Goal: Transaction & Acquisition: Purchase product/service

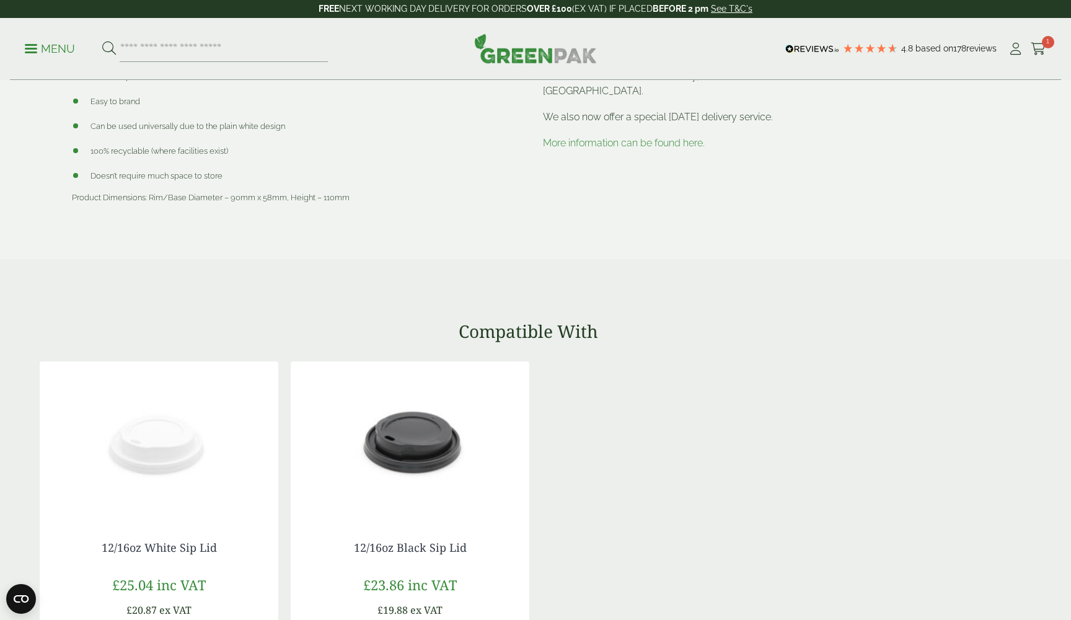
scroll to position [372, 0]
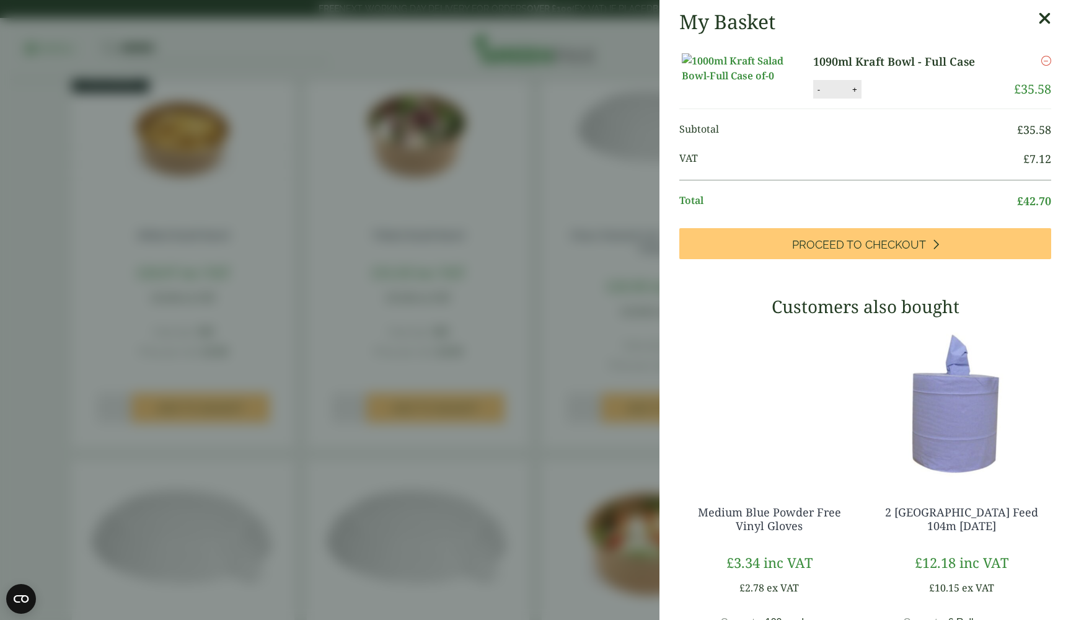
click at [532, 421] on aside "My Basket 1090ml Kraft Bowl - Full Case 1090ml Kraft Bowl - Full Case quantity …" at bounding box center [535, 310] width 1071 height 620
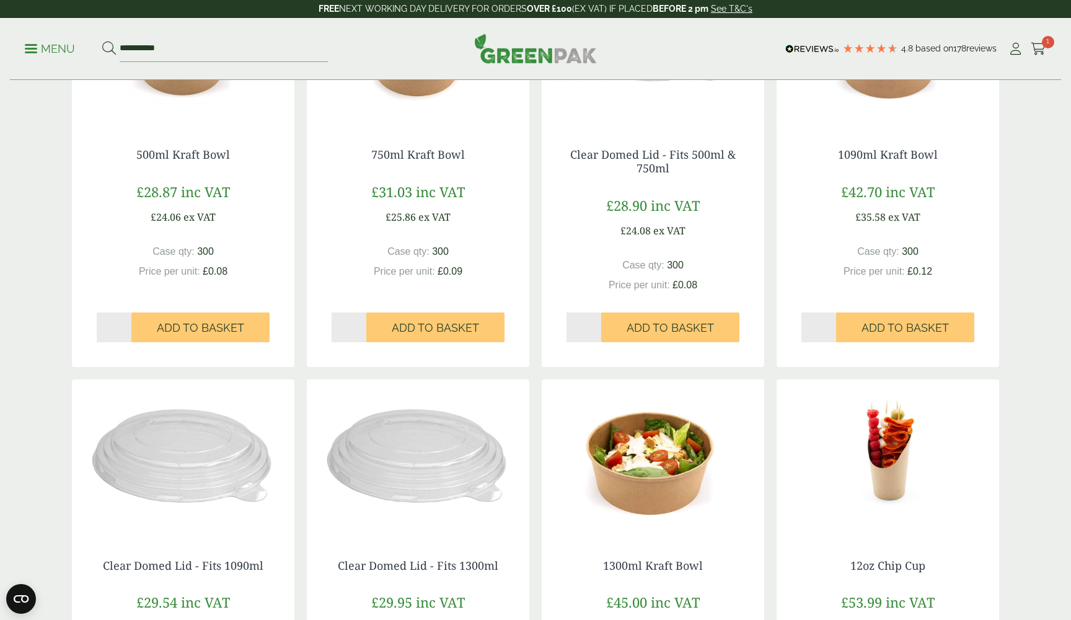
scroll to position [374, 0]
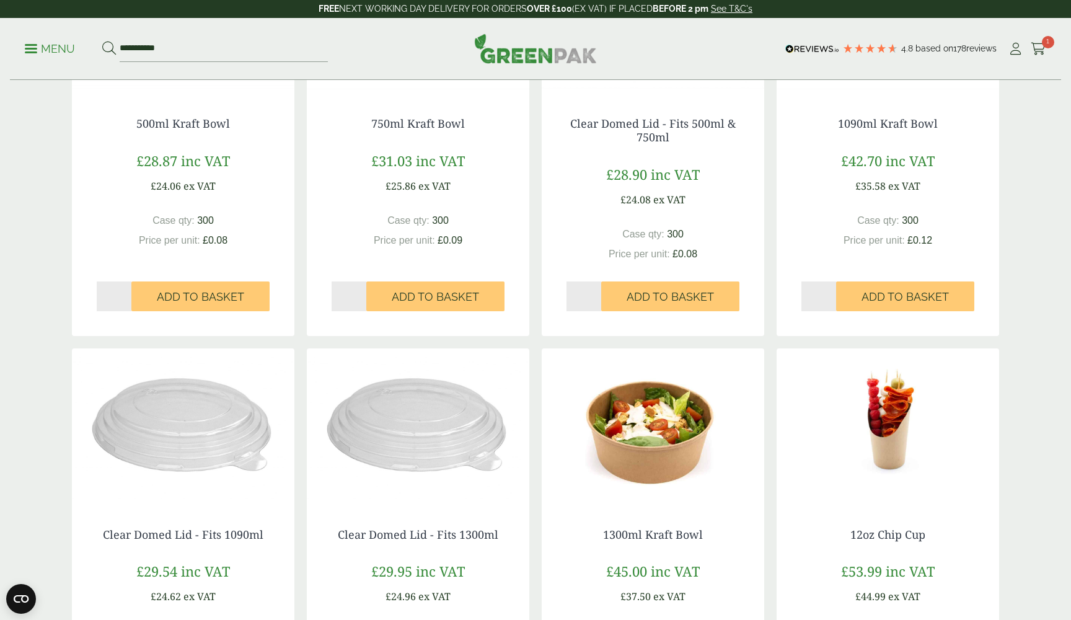
click at [661, 460] on img at bounding box center [653, 425] width 222 height 155
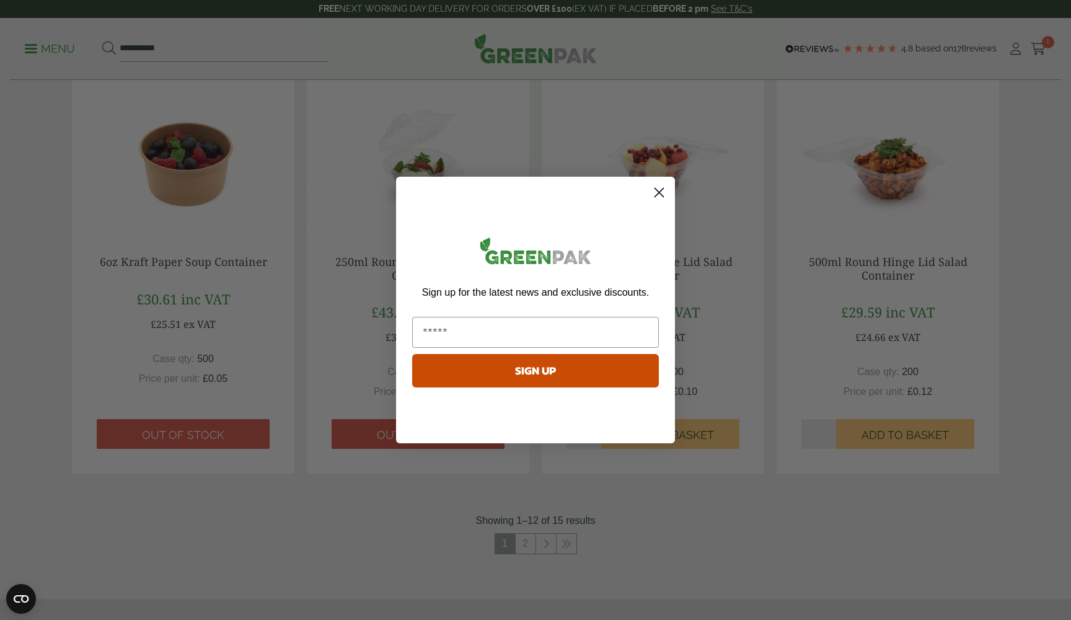
scroll to position [1038, 0]
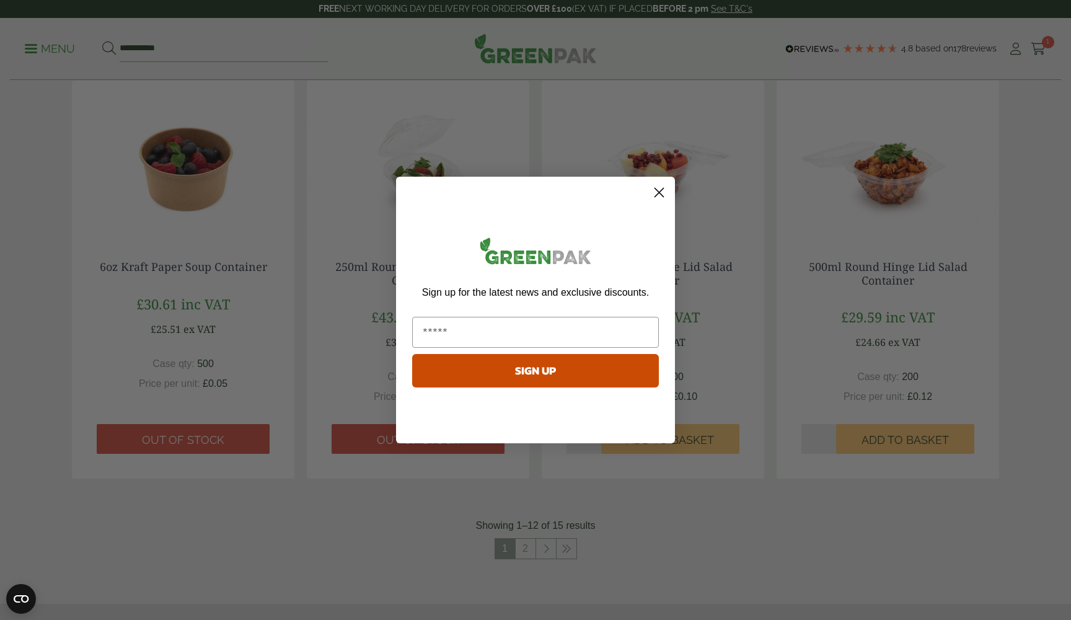
click at [658, 196] on circle "Close dialog" at bounding box center [659, 192] width 20 height 20
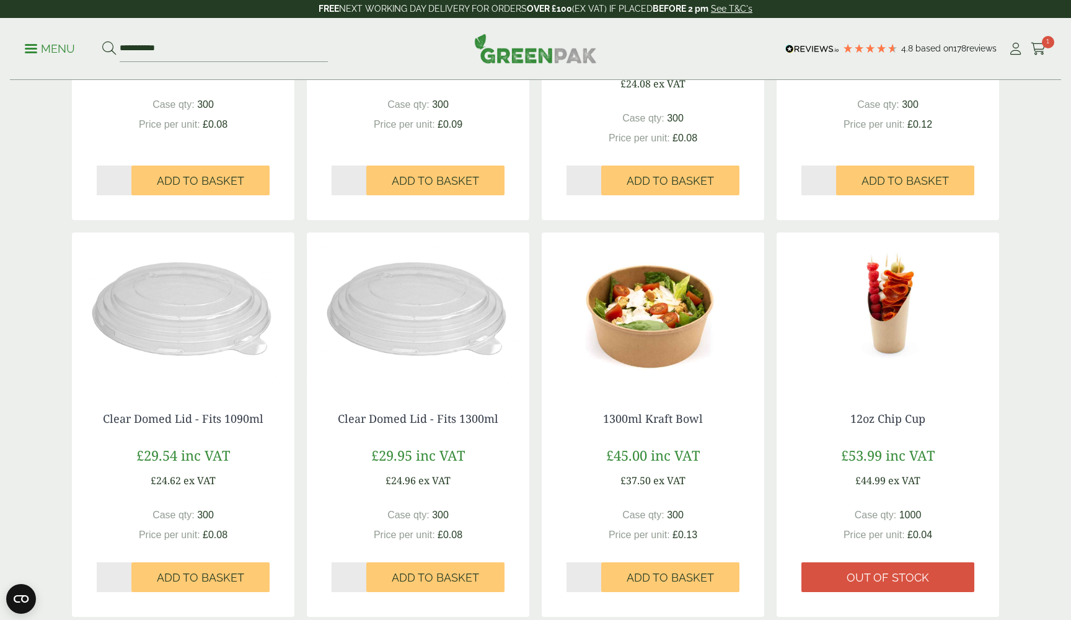
scroll to position [498, 0]
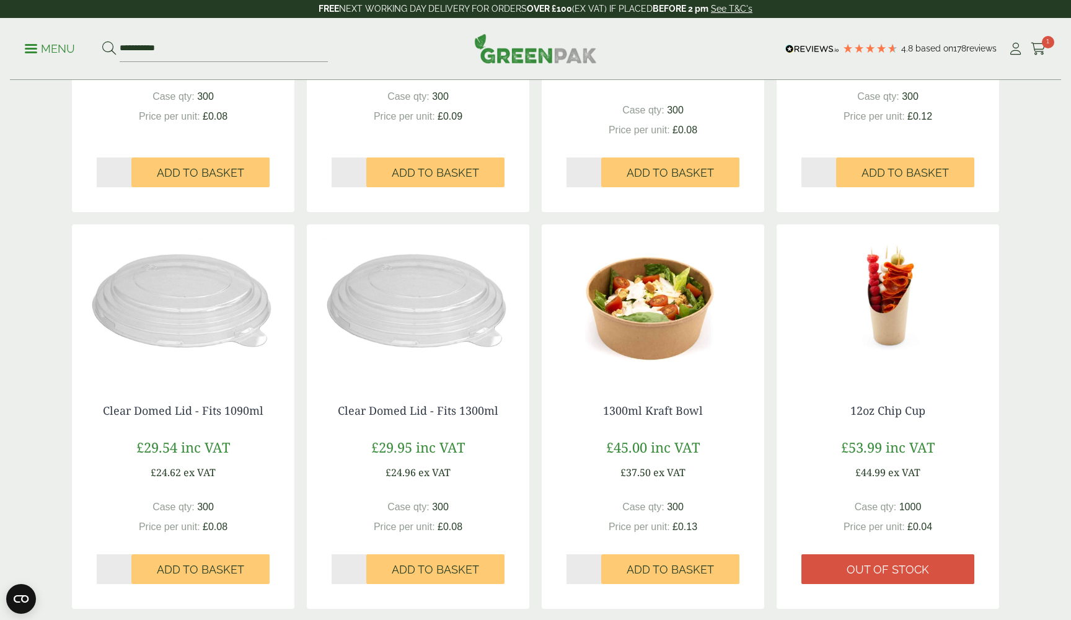
click at [196, 338] on img at bounding box center [183, 301] width 222 height 155
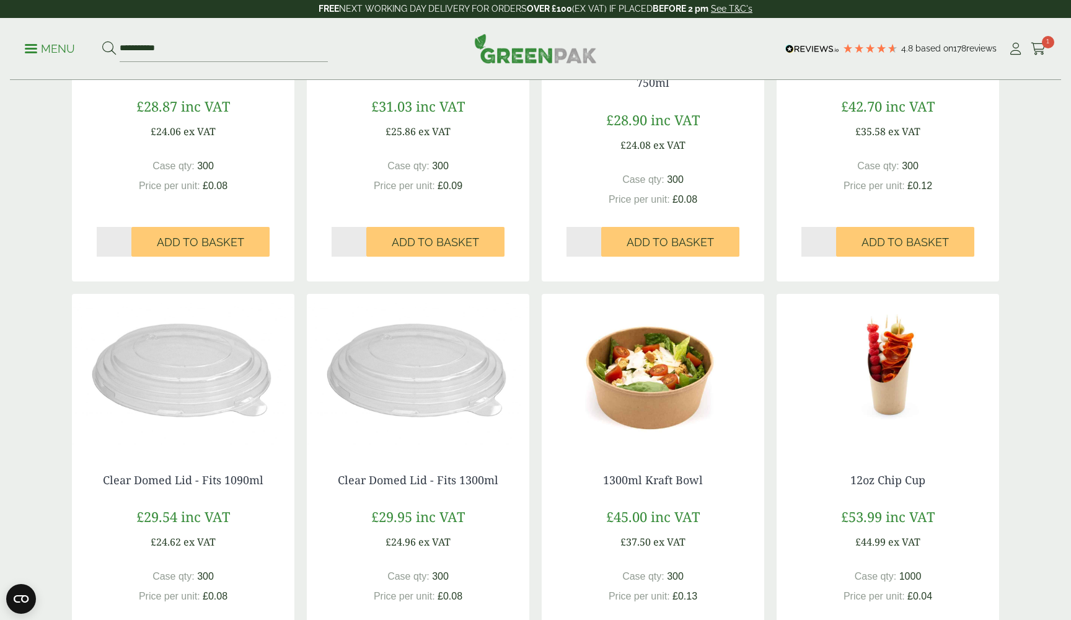
scroll to position [343, 0]
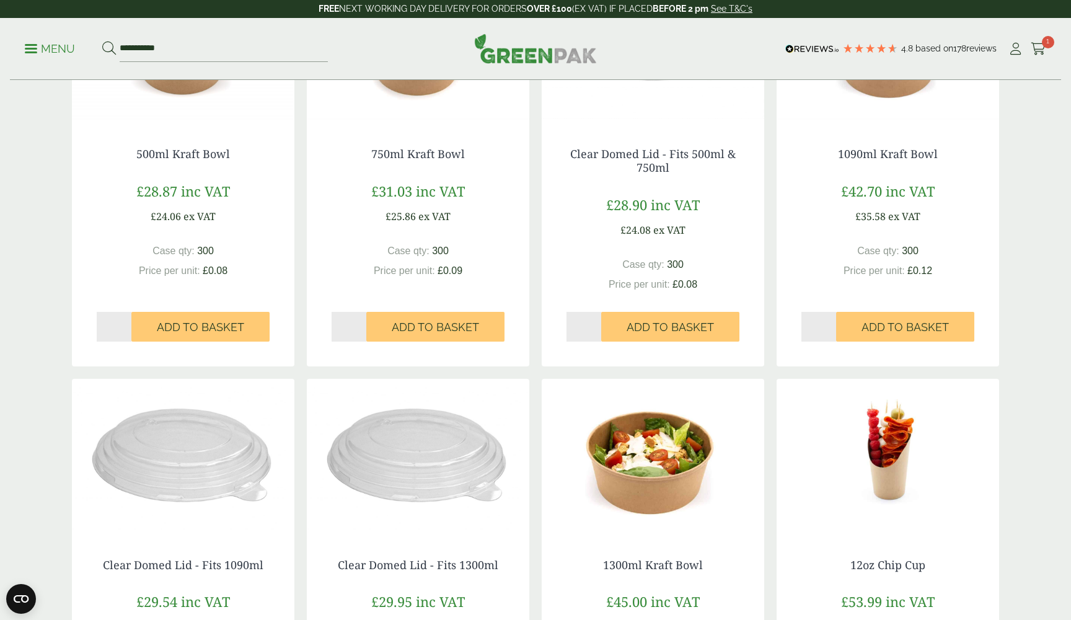
click at [830, 321] on input "*" at bounding box center [818, 327] width 35 height 30
type input "*"
click at [830, 328] on input "*" at bounding box center [818, 327] width 35 height 30
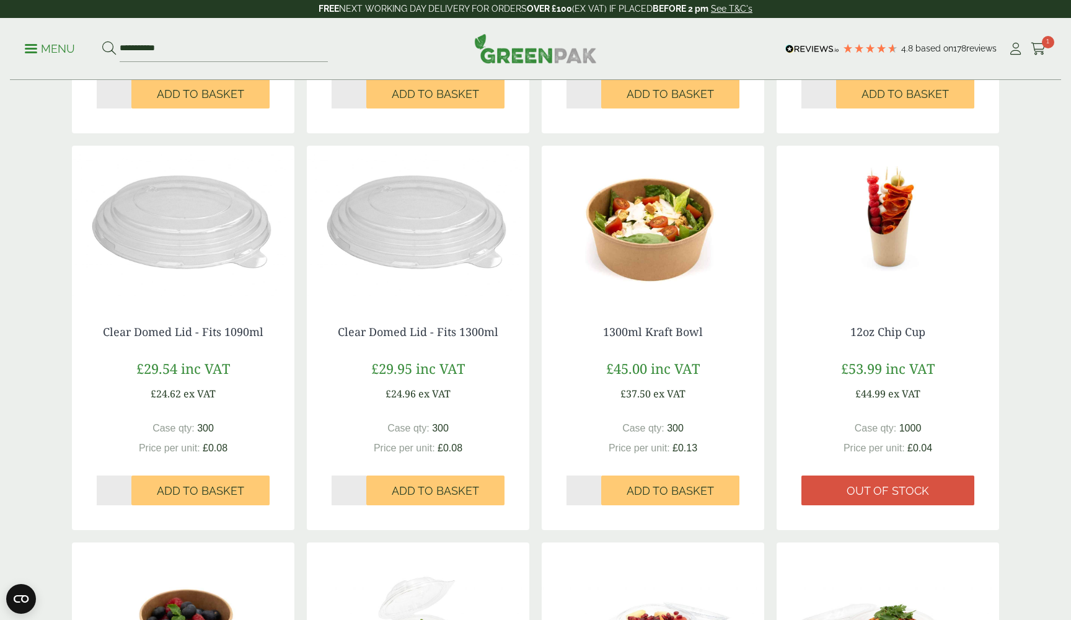
scroll to position [783, 0]
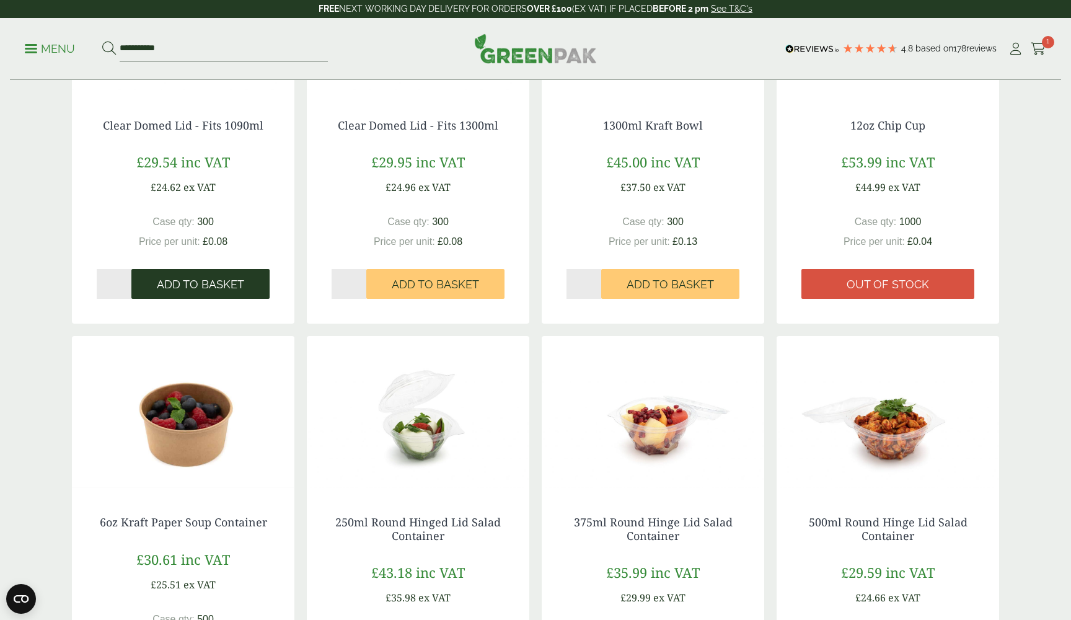
click at [206, 285] on span "Add to Basket" at bounding box center [200, 285] width 87 height 14
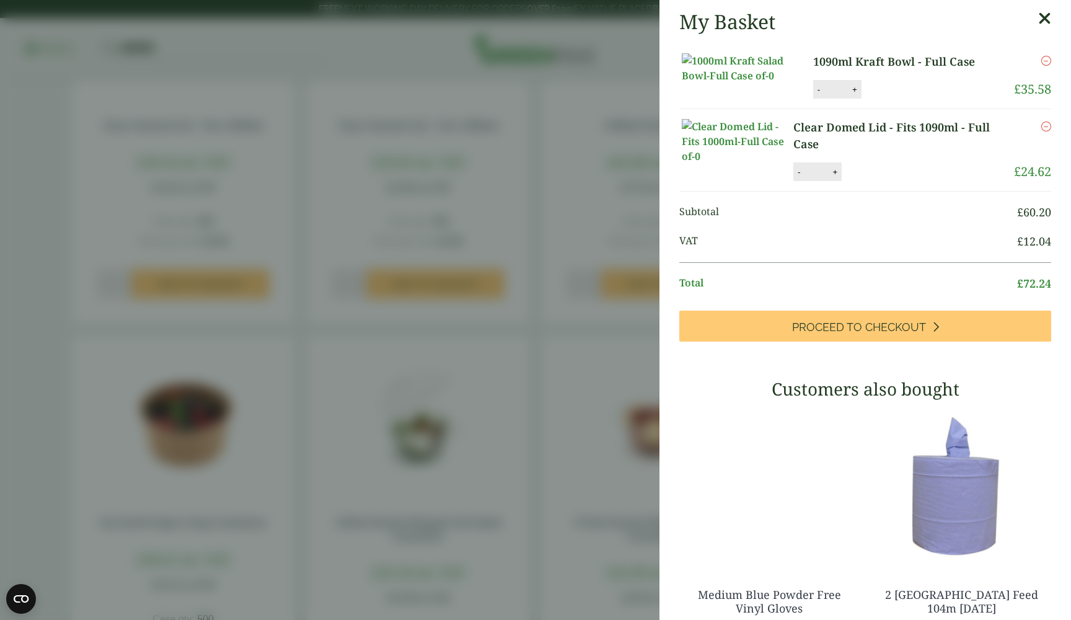
click at [1040, 24] on icon at bounding box center [1044, 18] width 13 height 17
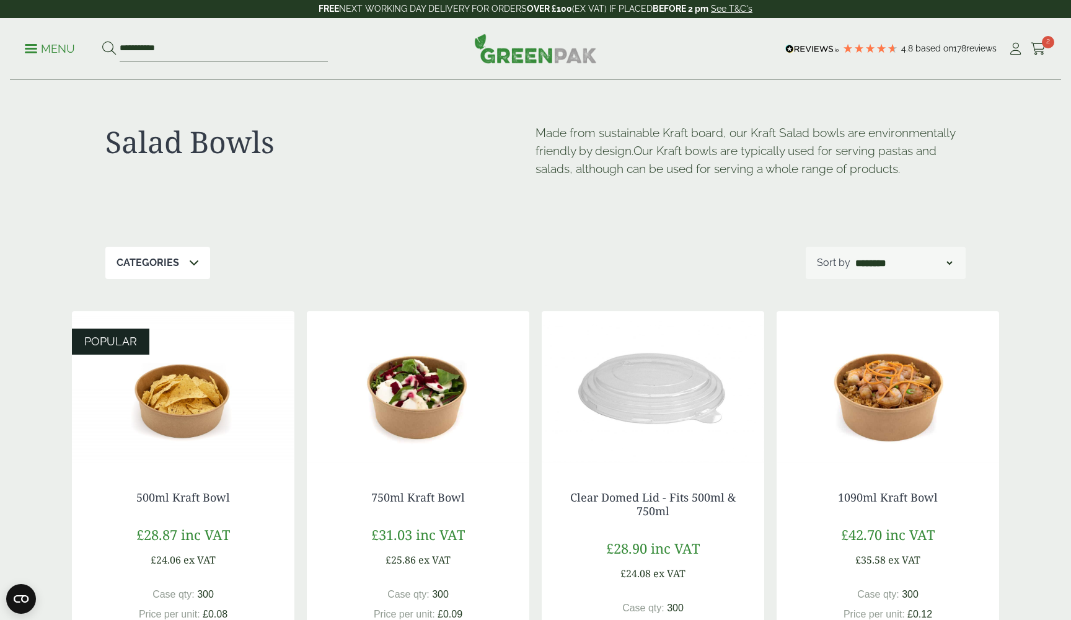
scroll to position [0, 0]
